Goal: Information Seeking & Learning: Find specific fact

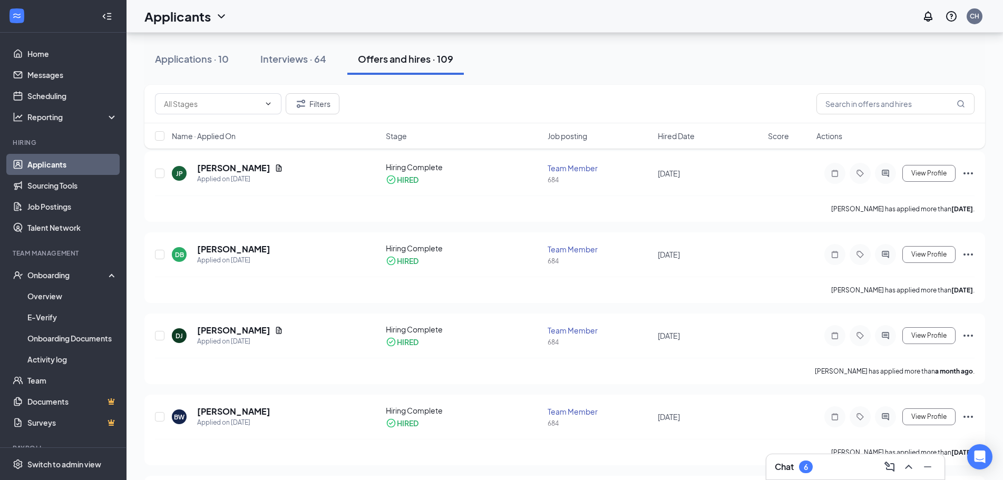
scroll to position [53, 0]
click at [907, 109] on input "text" at bounding box center [895, 103] width 158 height 21
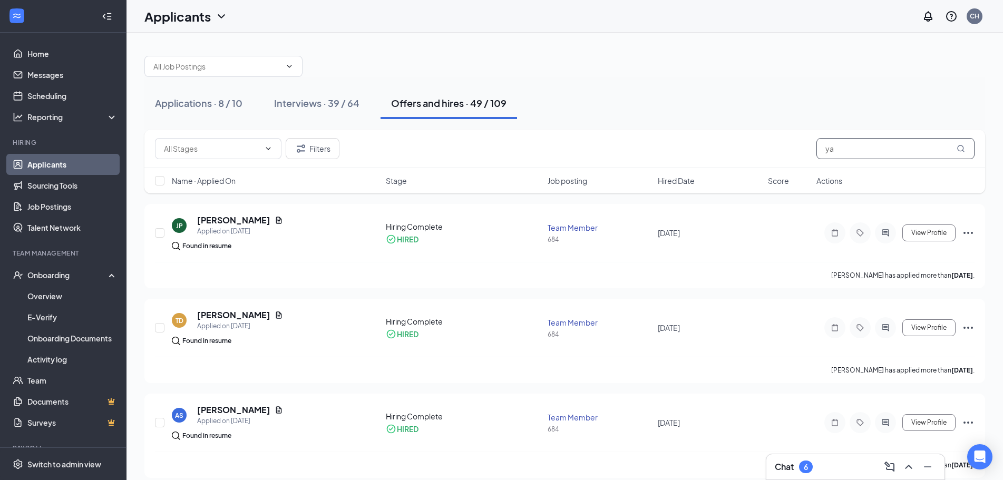
type input "yau"
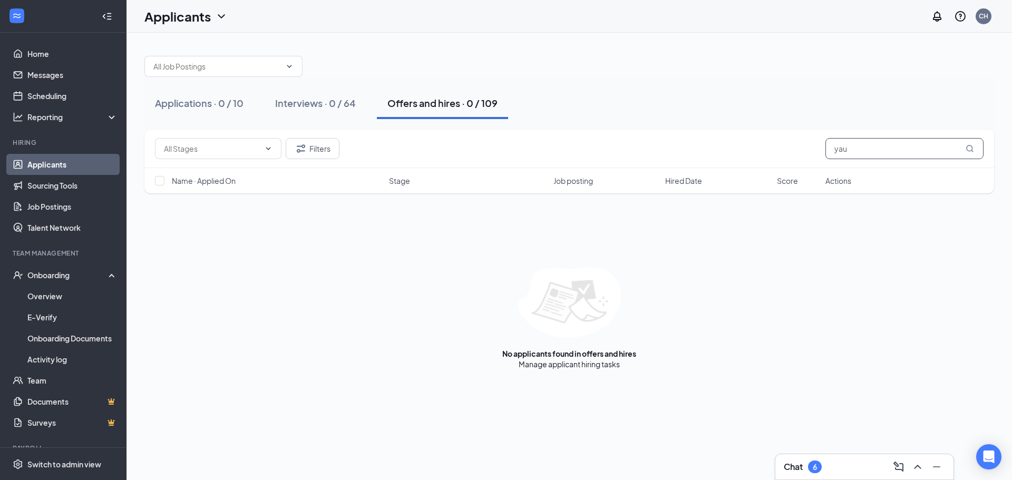
drag, startPoint x: 882, startPoint y: 153, endPoint x: 738, endPoint y: 156, distance: 143.9
click at [738, 156] on div "Filters yau" at bounding box center [569, 148] width 828 height 21
type input "y"
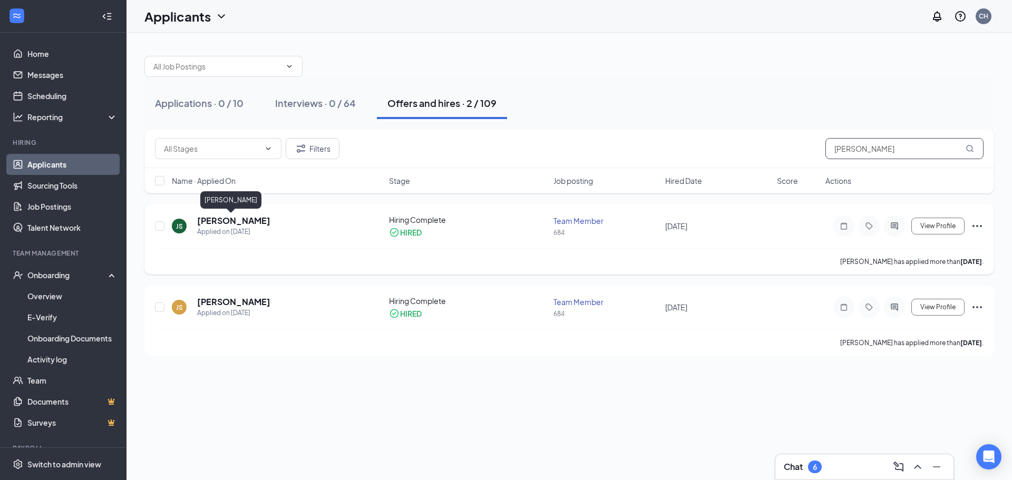
type input "[PERSON_NAME]"
click at [232, 224] on h5 "[PERSON_NAME]" at bounding box center [233, 221] width 73 height 12
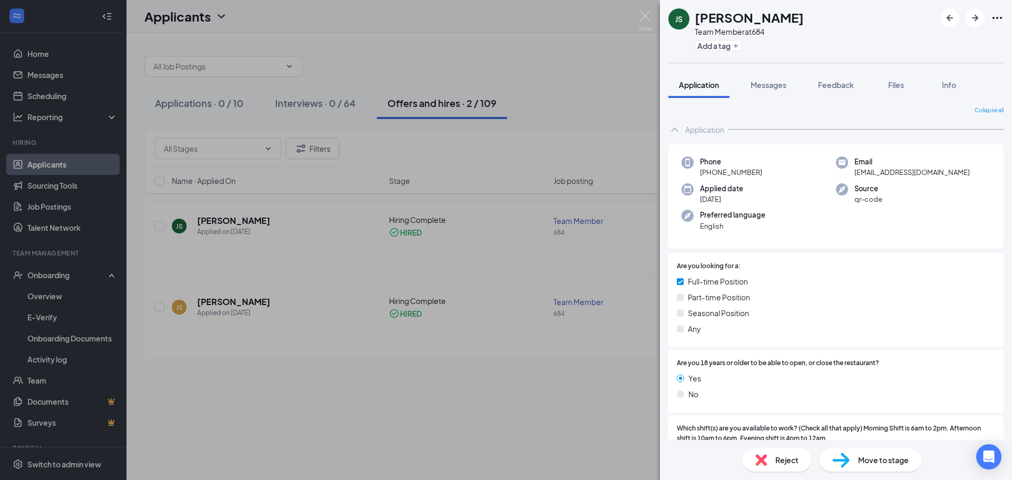
click at [297, 296] on div "JS [PERSON_NAME] Team Member at 684 Add a tag Application Messages Feedback Fil…" at bounding box center [506, 240] width 1012 height 480
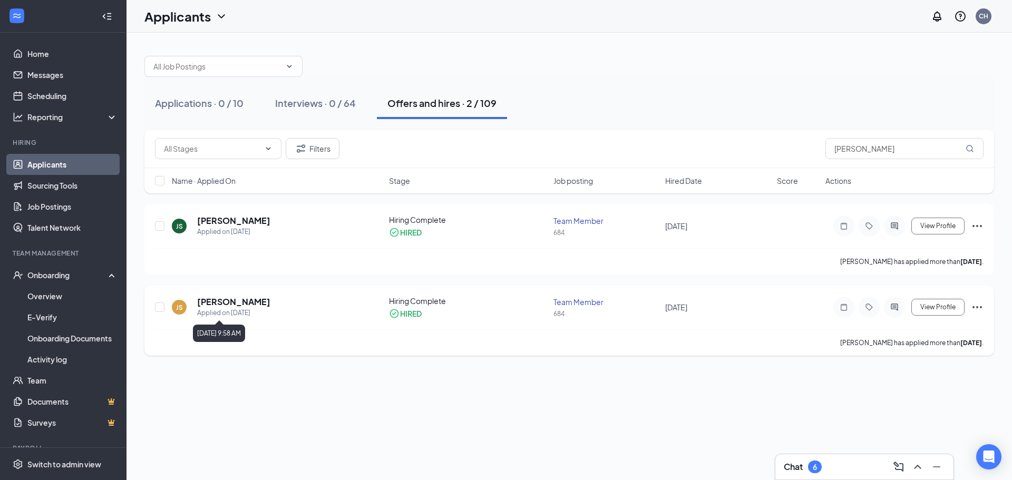
click at [236, 310] on div "Applied on [DATE]" at bounding box center [233, 313] width 73 height 11
click at [234, 300] on h5 "[PERSON_NAME]" at bounding box center [233, 302] width 73 height 12
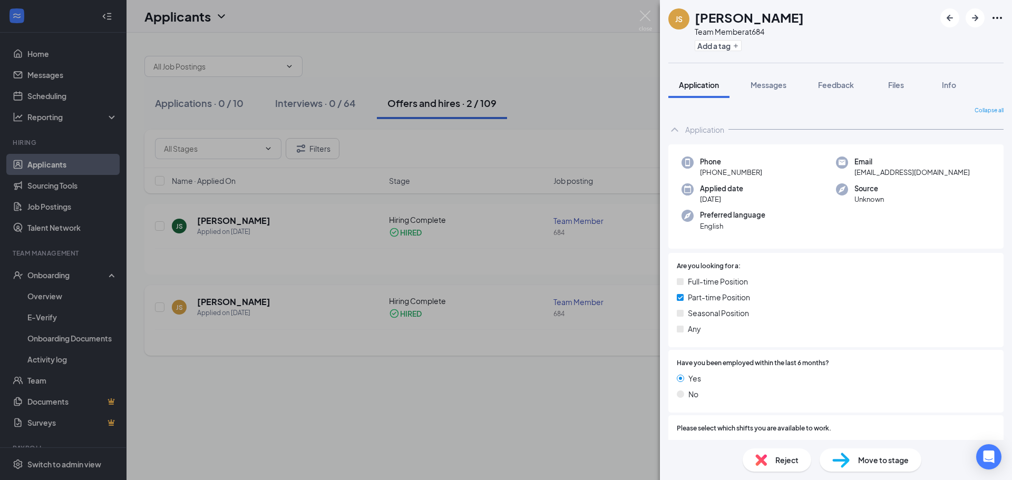
click at [234, 300] on div "[PERSON_NAME] [PERSON_NAME] Team Member at 684 Add a tag Application Messages F…" at bounding box center [506, 240] width 1012 height 480
